Goal: Task Accomplishment & Management: Complete application form

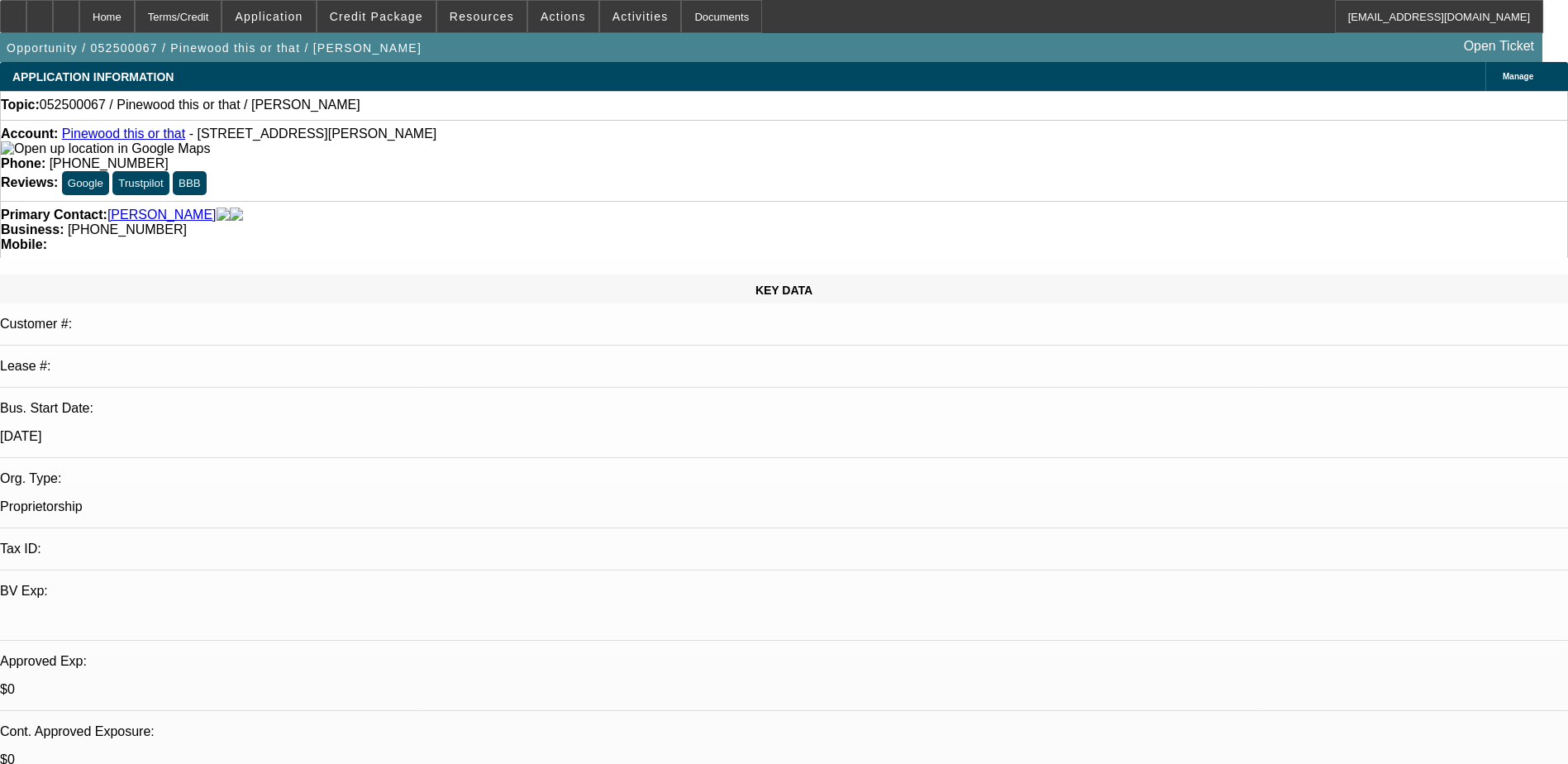
select select "0"
select select "2"
select select "0.1"
select select "4"
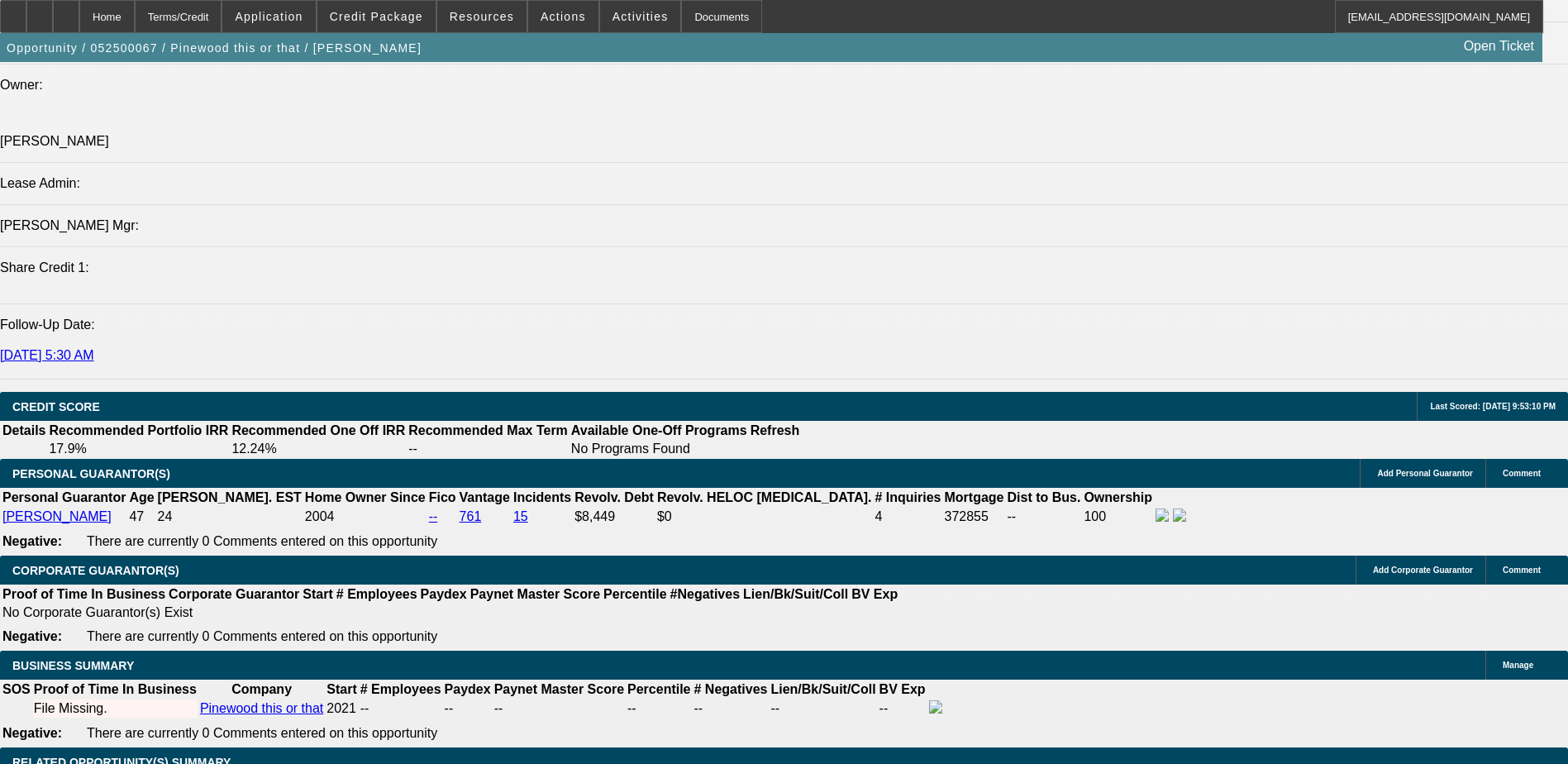
scroll to position [2233, 0]
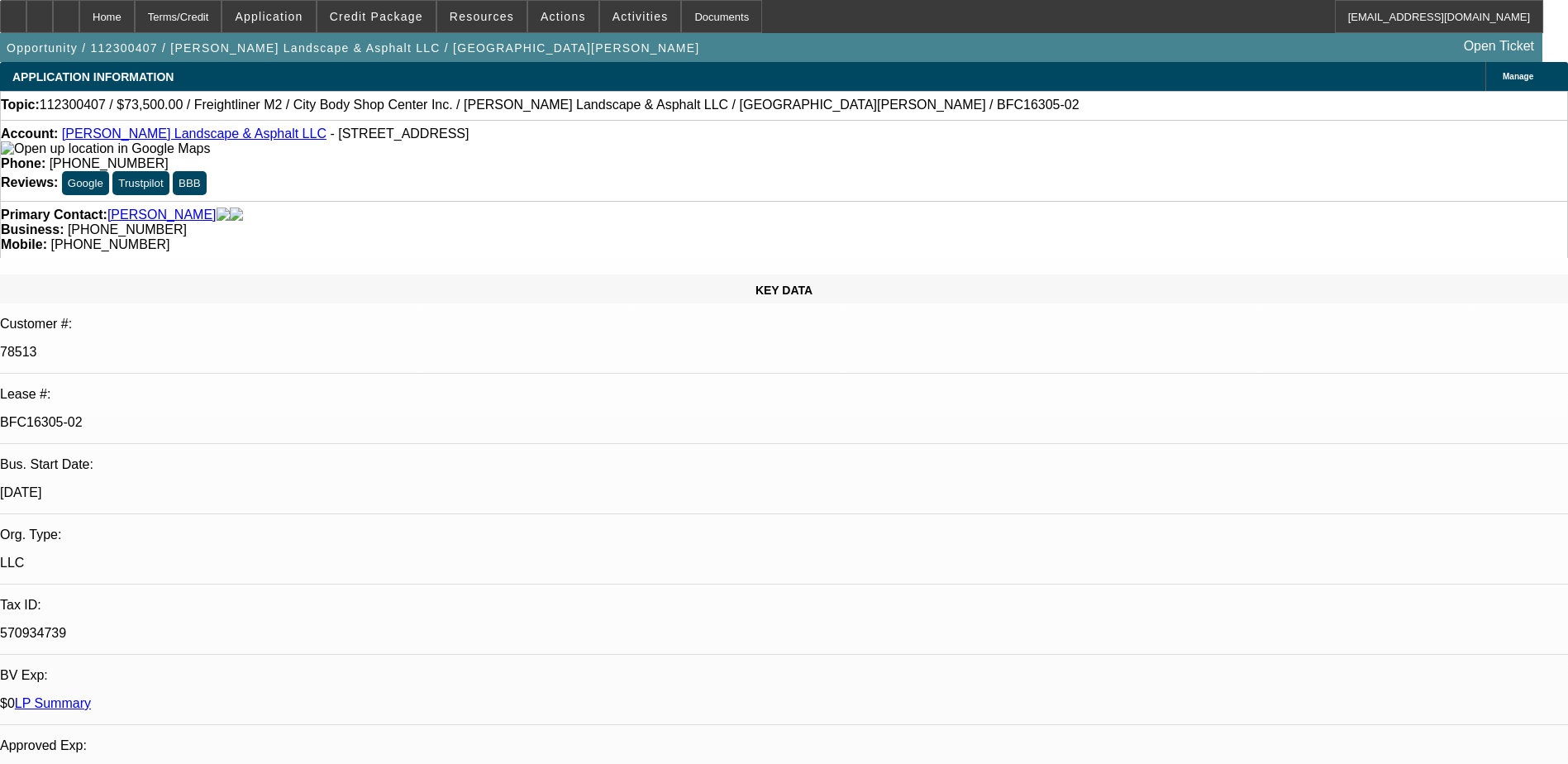
select select "0"
select select "2"
select select "0"
select select "2"
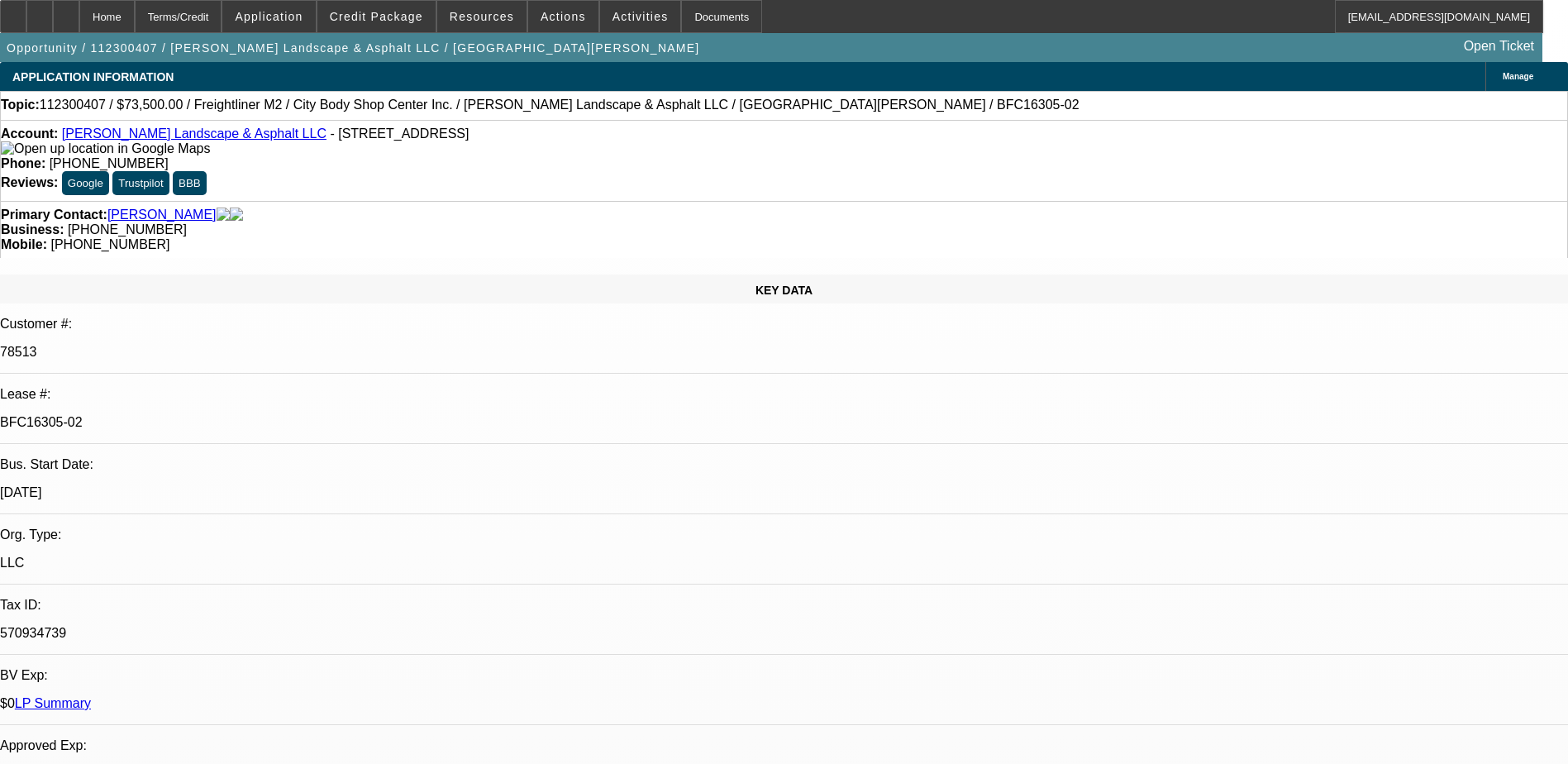
select select "0"
select select "2"
select select "0"
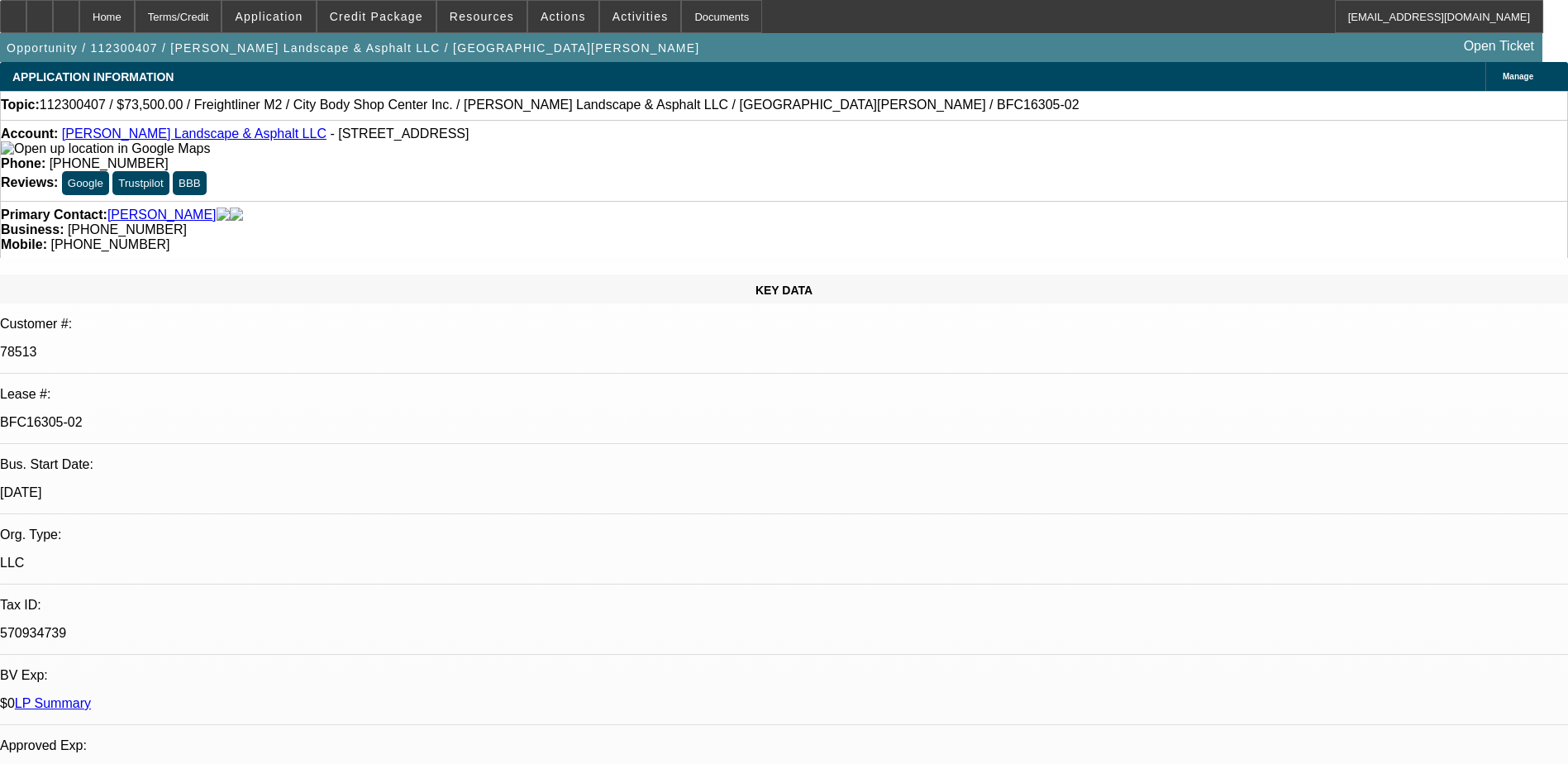
select select "2"
select select "0"
select select "1"
select select "2"
select select "6"
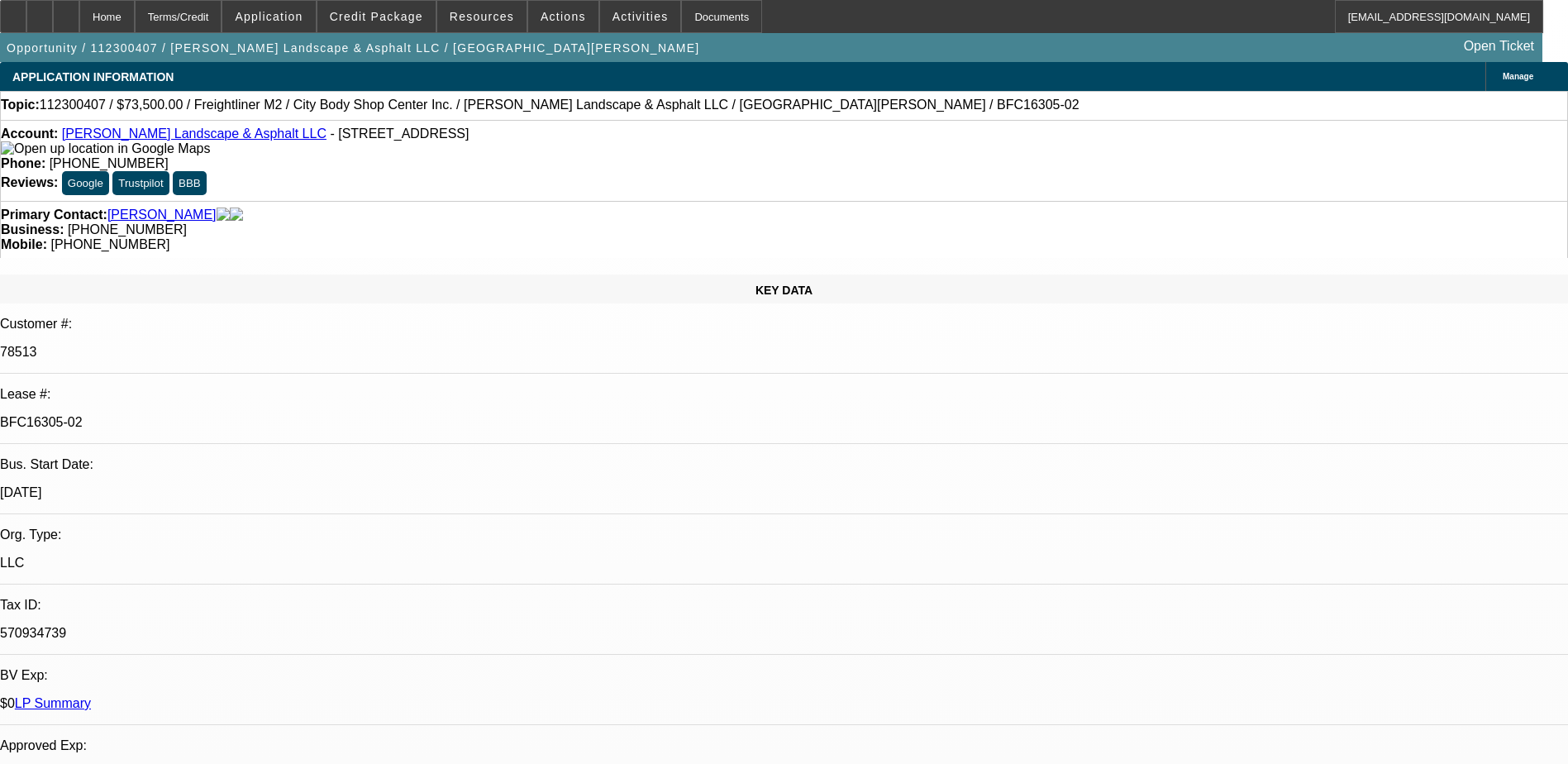
select select "1"
select select "2"
select select "6"
select select "1"
select select "2"
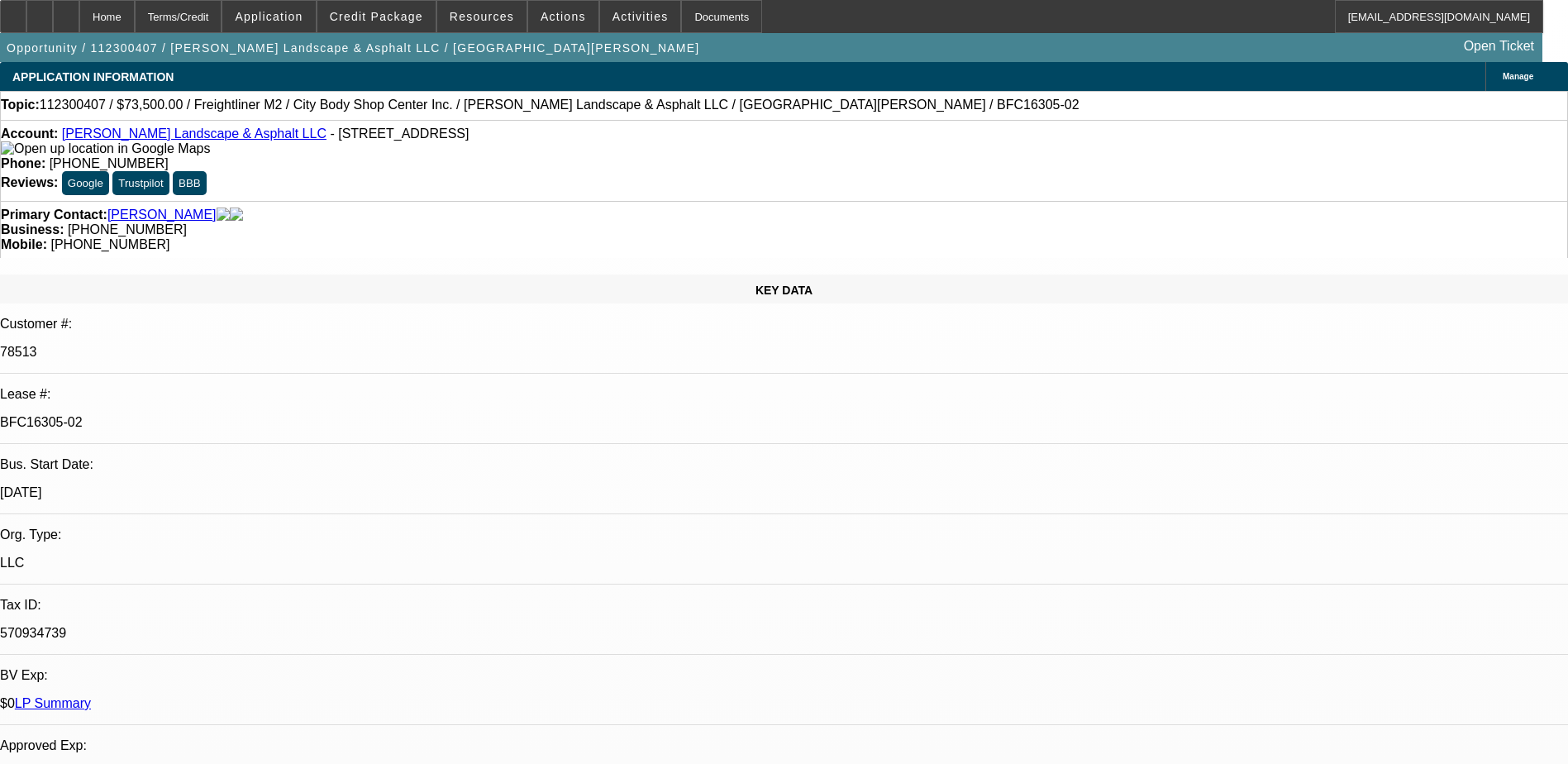
select select "6"
select select "1"
select select "2"
select select "6"
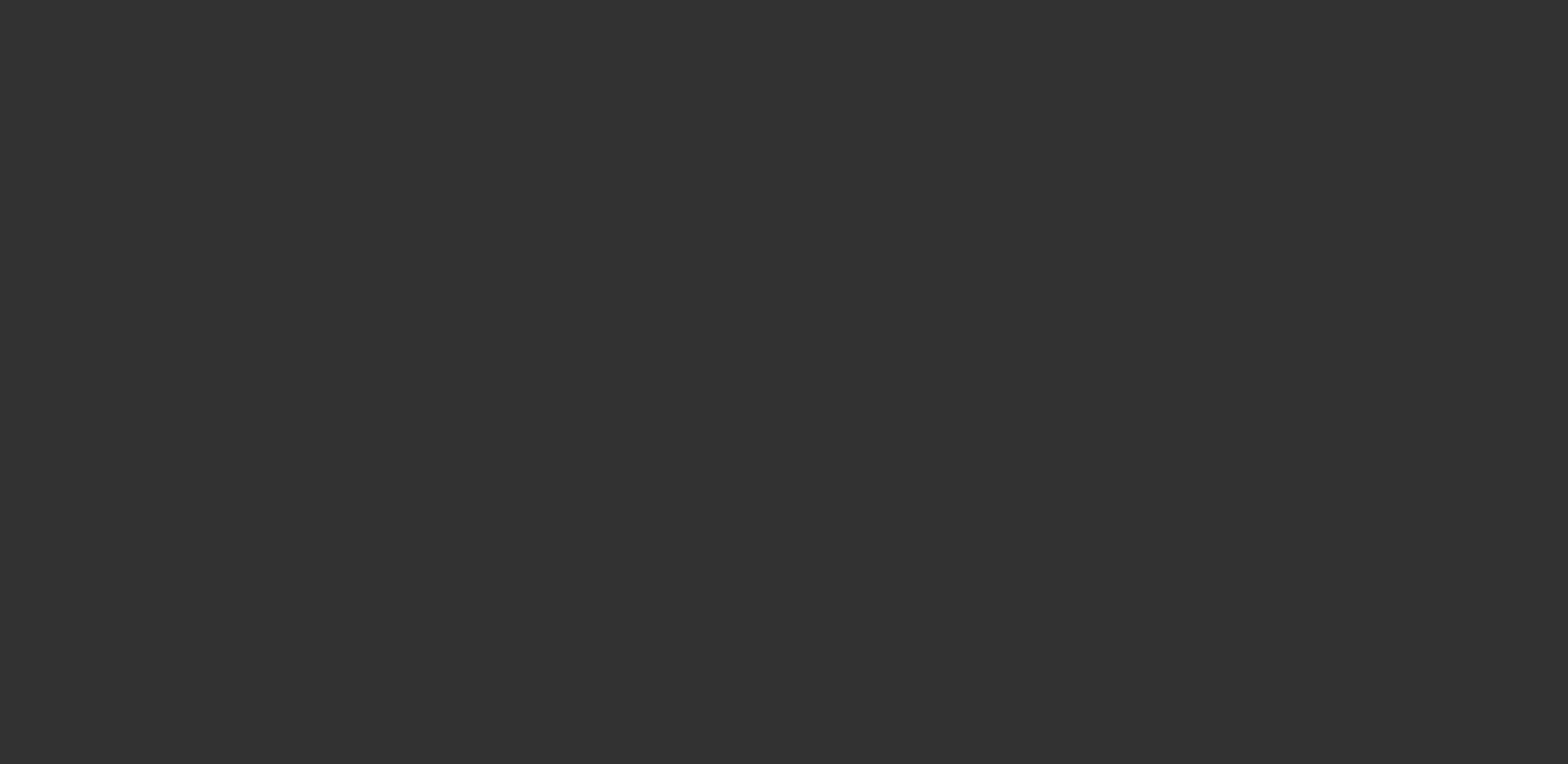
scroll to position [83, 0]
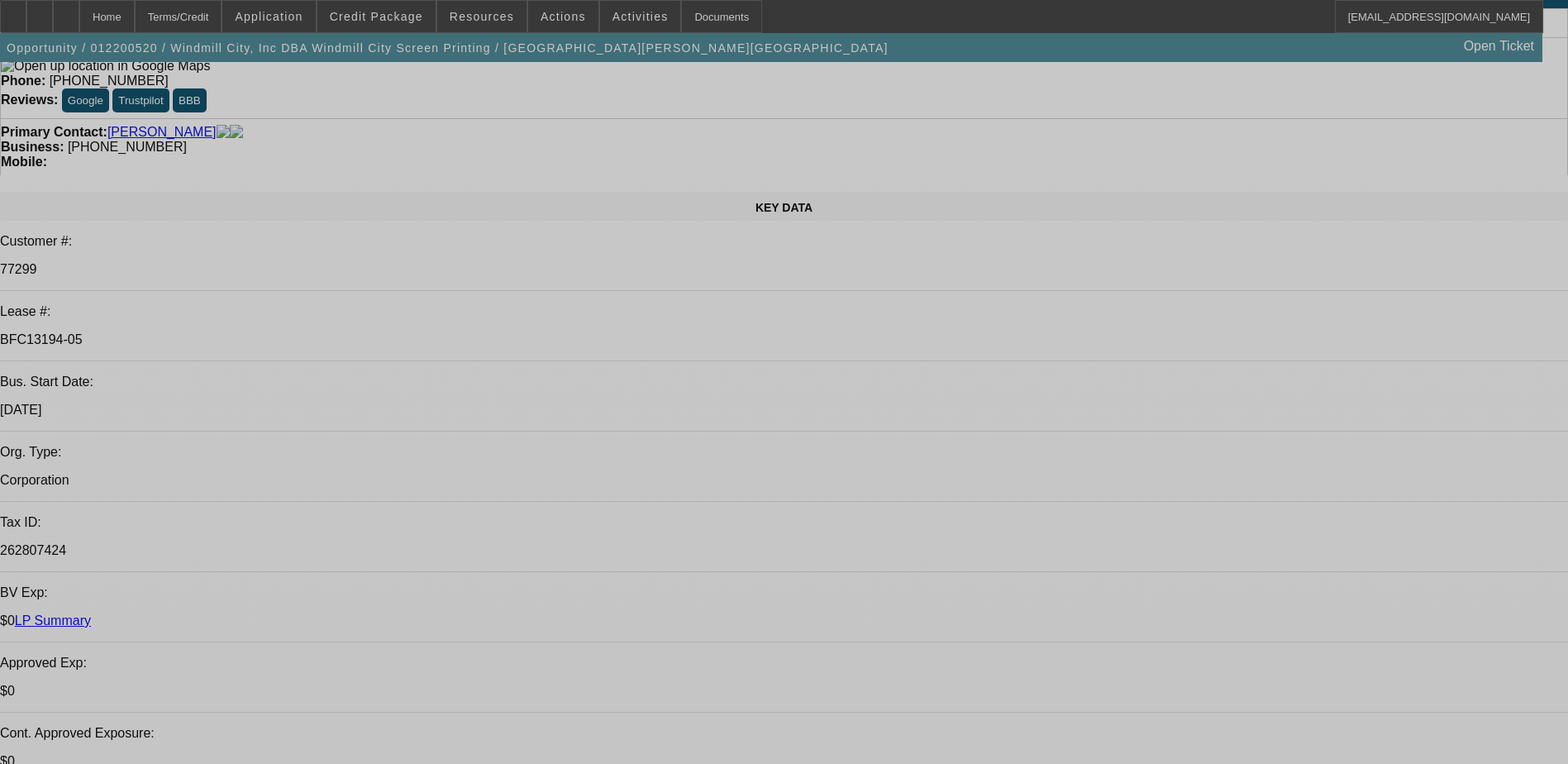
select select "0"
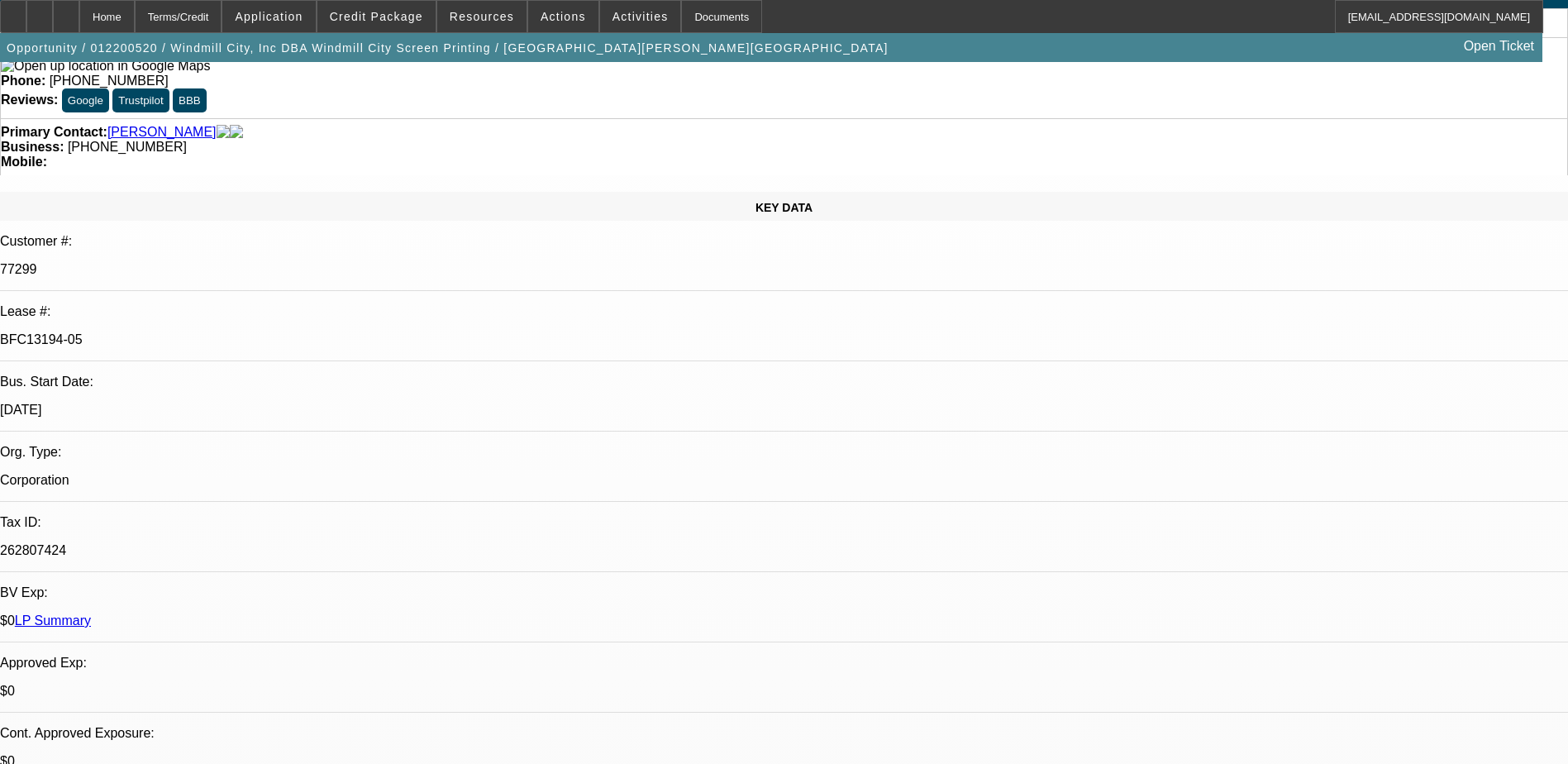
select select "0"
select select "3"
select select "0"
select select "6"
select select "0"
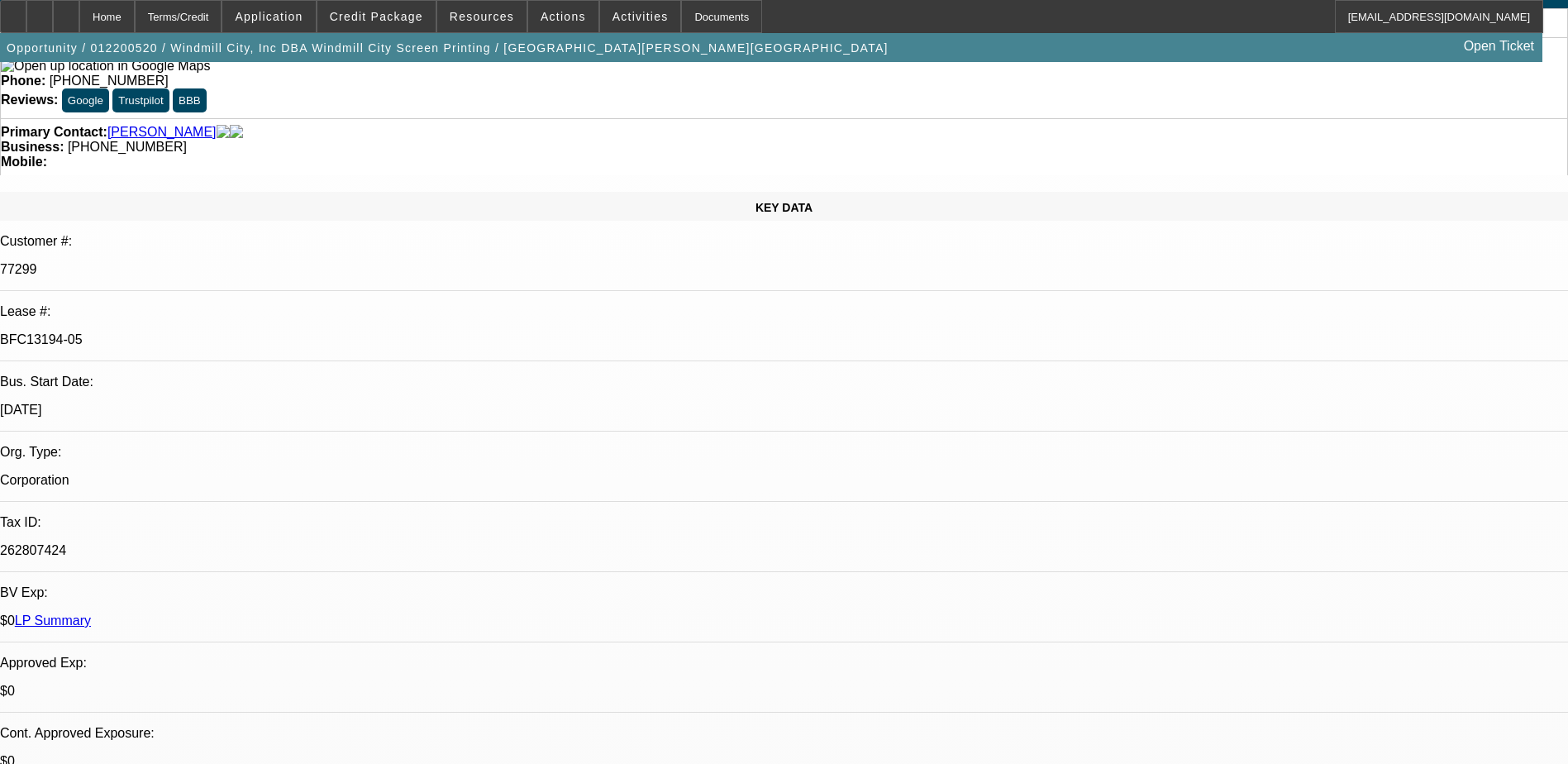
select select "0"
select select "3"
select select "0"
select select "6"
select select "0"
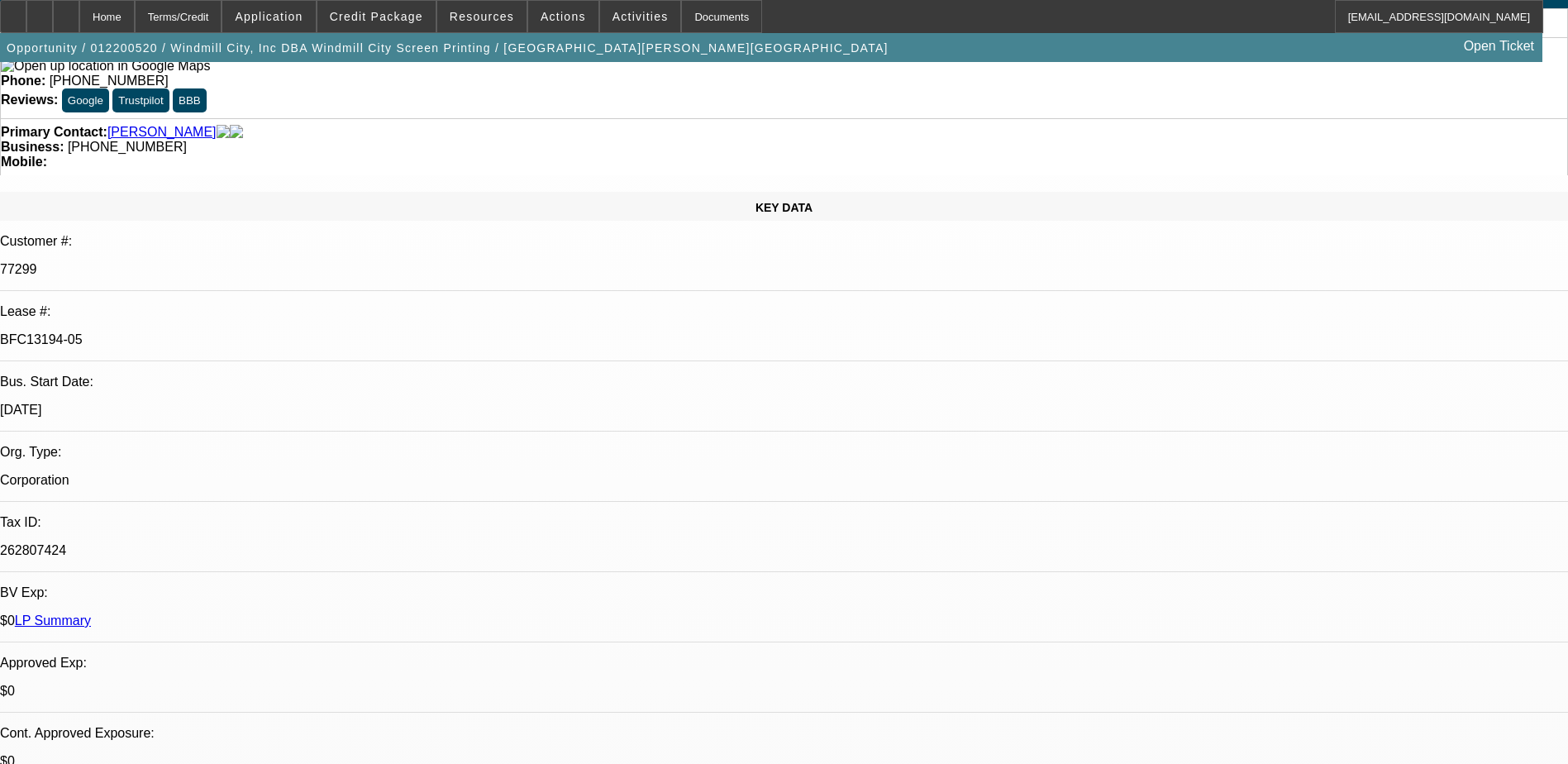
select select "0"
select select "3"
select select "0"
select select "6"
select select "0"
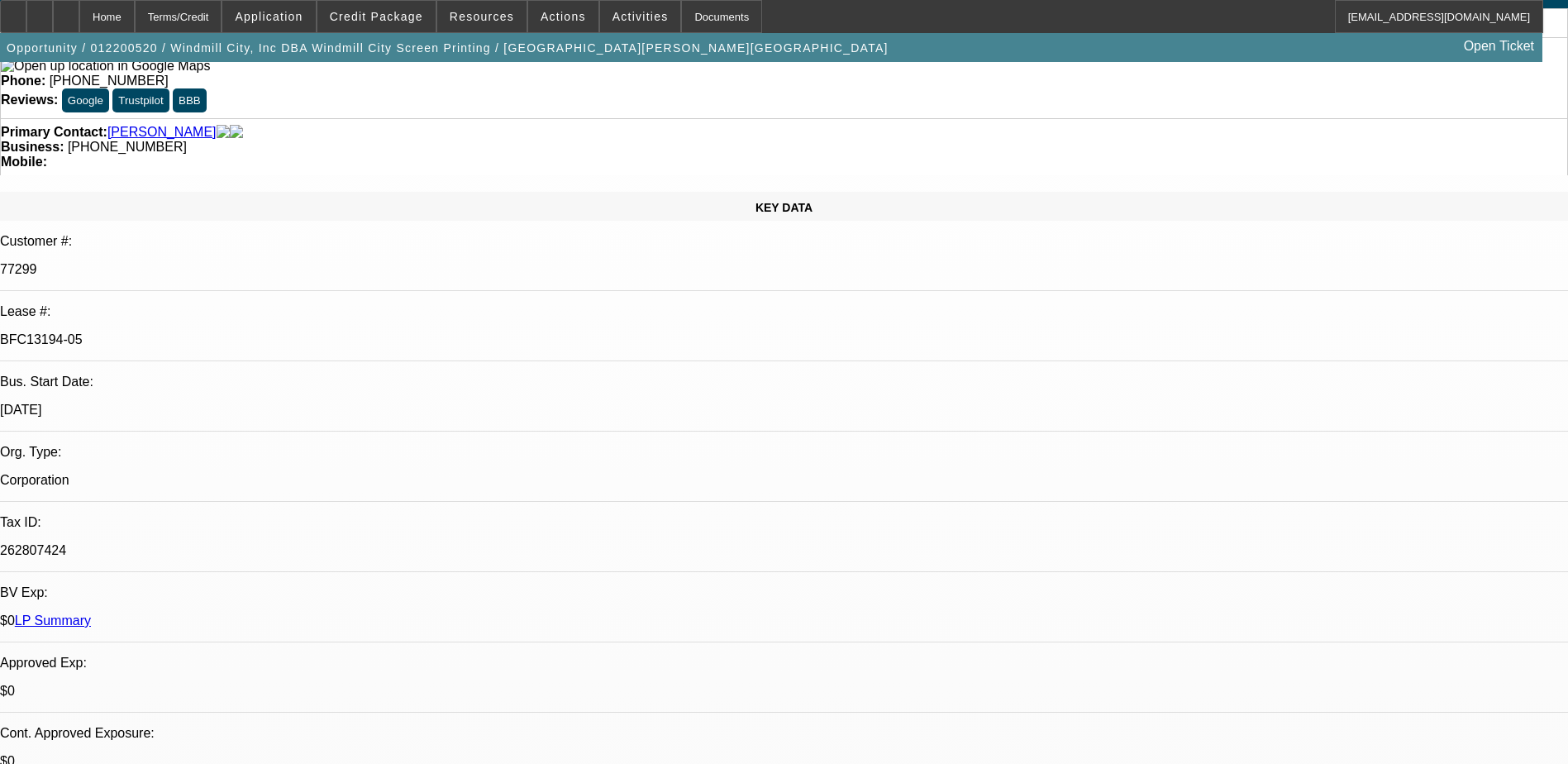
select select "0"
select select "3"
select select "0"
select select "6"
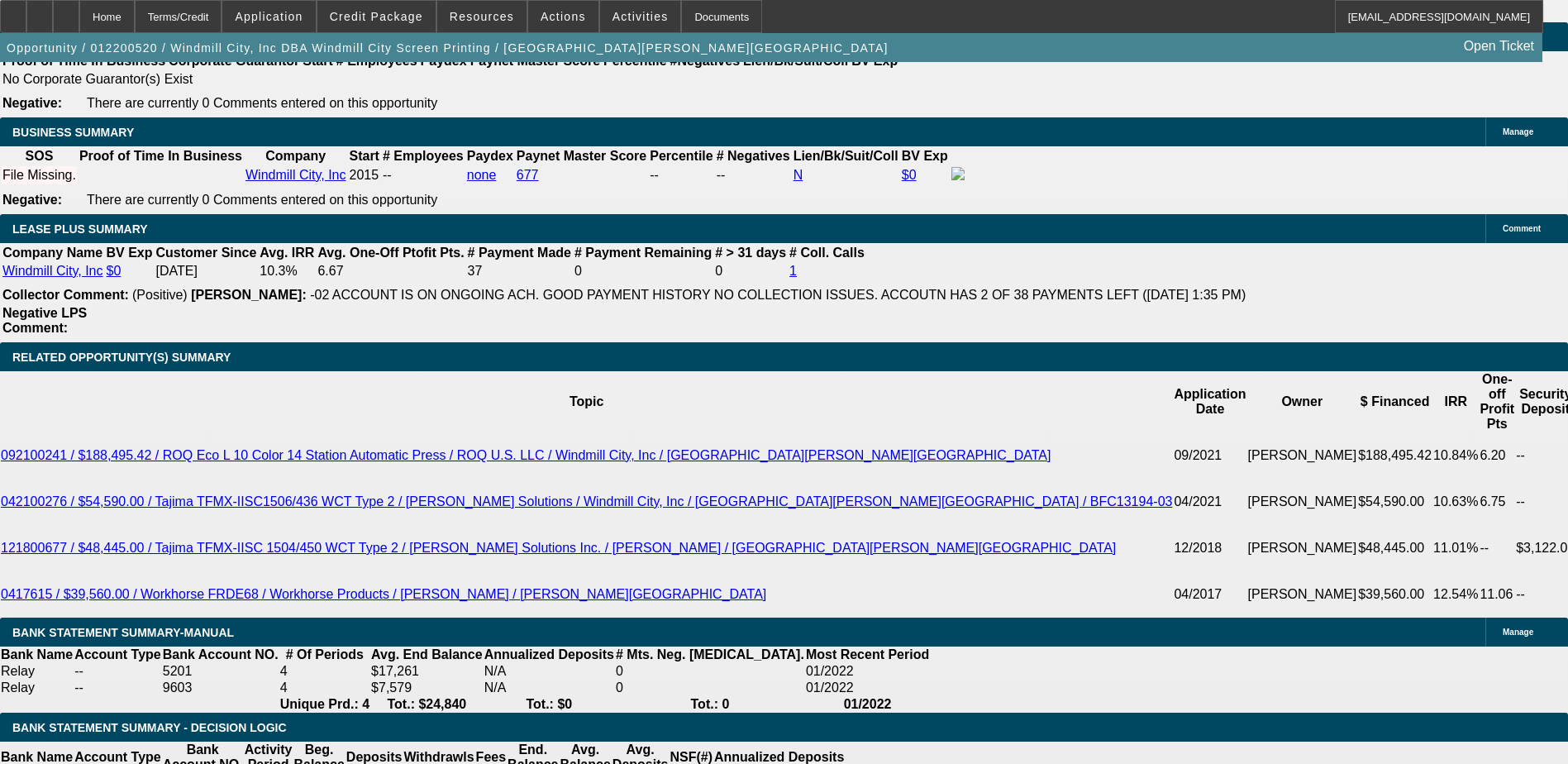
scroll to position [2811, 0]
